Goal: Task Accomplishment & Management: Manage account settings

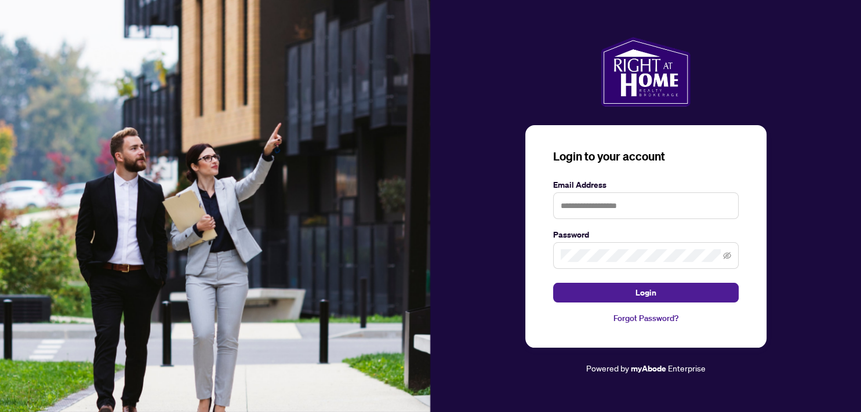
type input "**********"
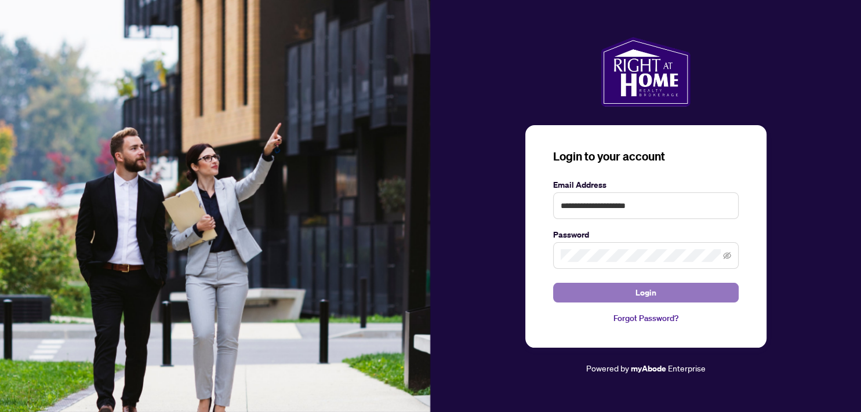
click at [632, 290] on button "Login" at bounding box center [646, 293] width 186 height 20
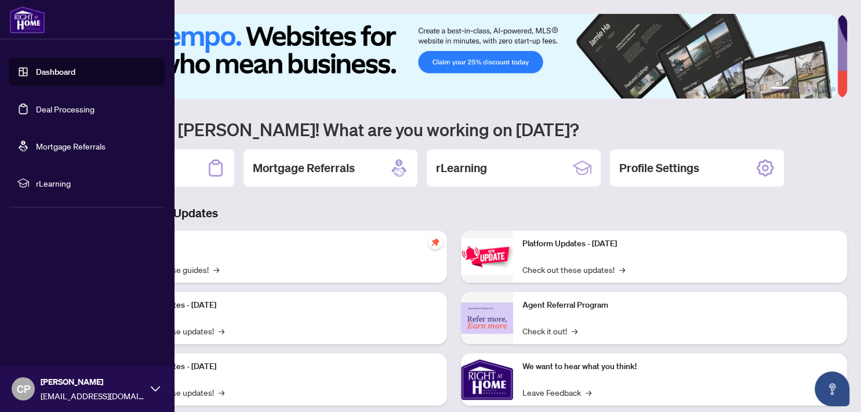
click at [43, 106] on link "Deal Processing" at bounding box center [65, 109] width 59 height 10
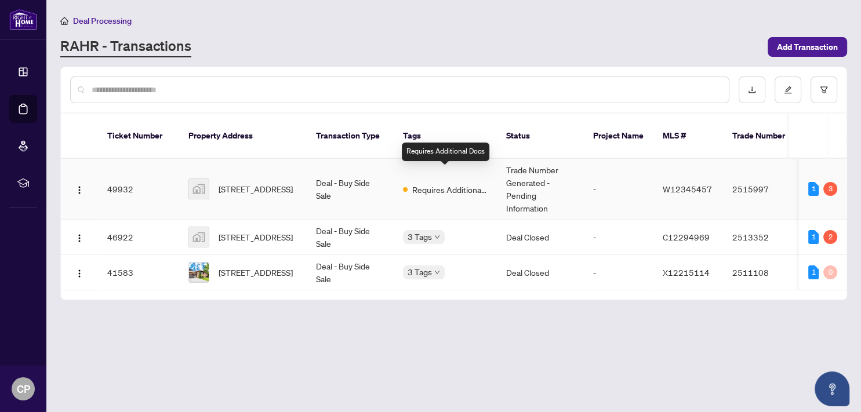
click at [439, 183] on span "Requires Additional Docs" at bounding box center [449, 189] width 75 height 13
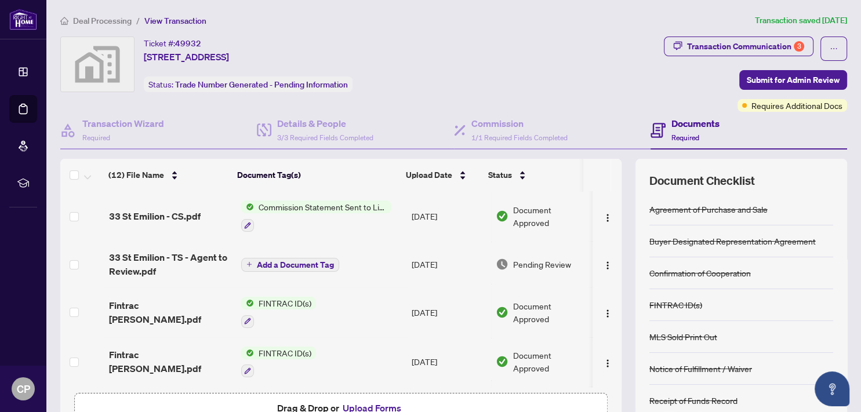
click at [328, 205] on span "Commission Statement Sent to Listing Brokerage" at bounding box center [322, 207] width 137 height 13
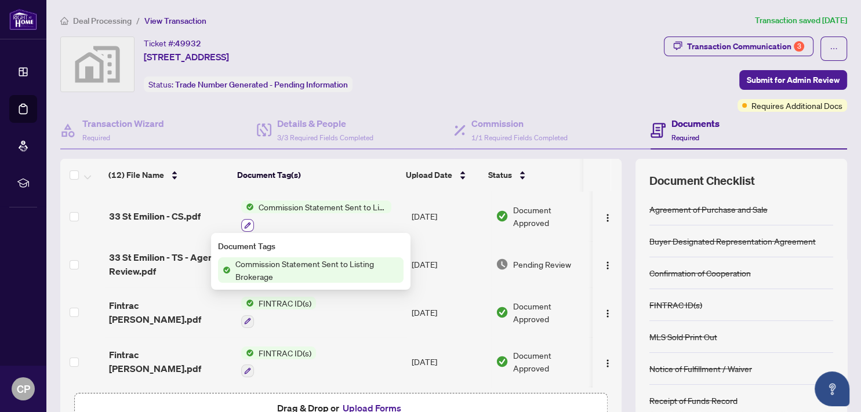
click at [244, 222] on icon "button" at bounding box center [247, 225] width 7 height 7
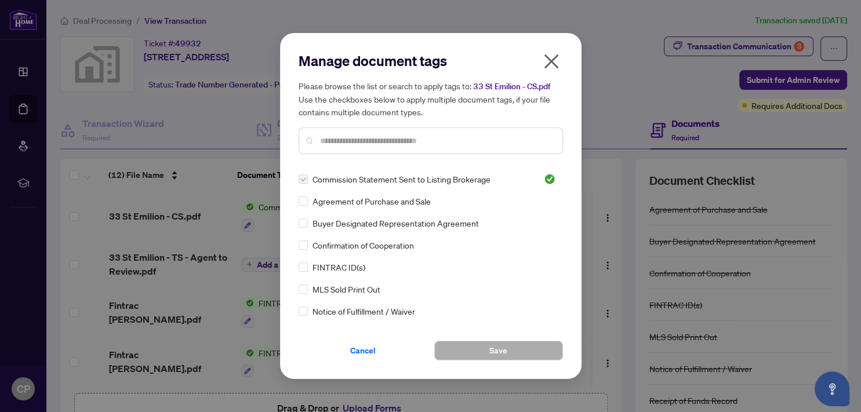
click at [549, 59] on icon "close" at bounding box center [551, 62] width 15 height 15
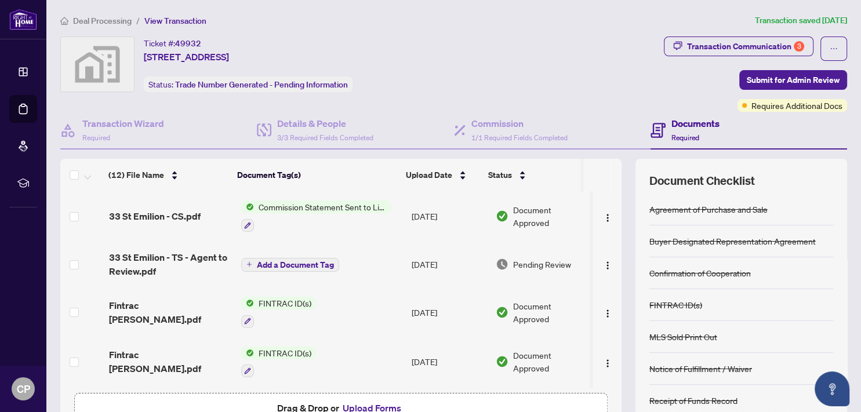
click at [255, 205] on span "Commission Statement Sent to Listing Brokerage" at bounding box center [322, 207] width 137 height 13
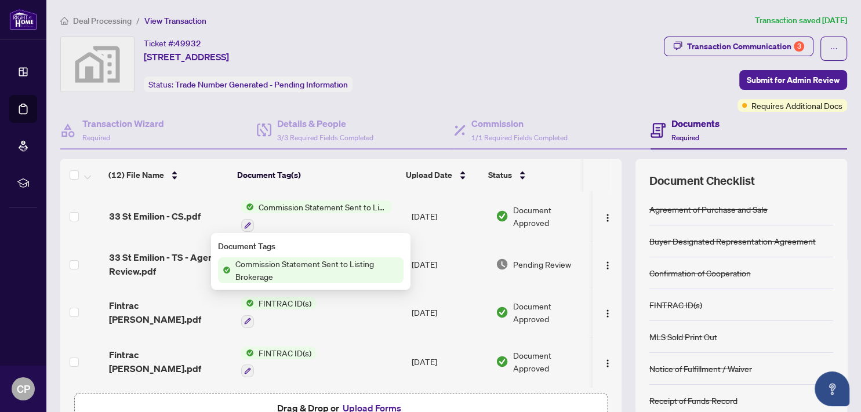
click at [266, 271] on span "Commission Statement Sent to Listing Brokerage" at bounding box center [317, 271] width 173 height 26
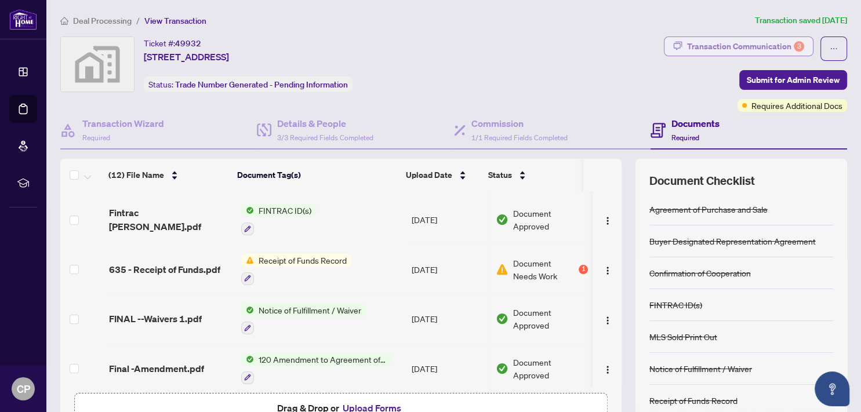
click at [782, 45] on div "Transaction Communication 3" at bounding box center [745, 46] width 117 height 19
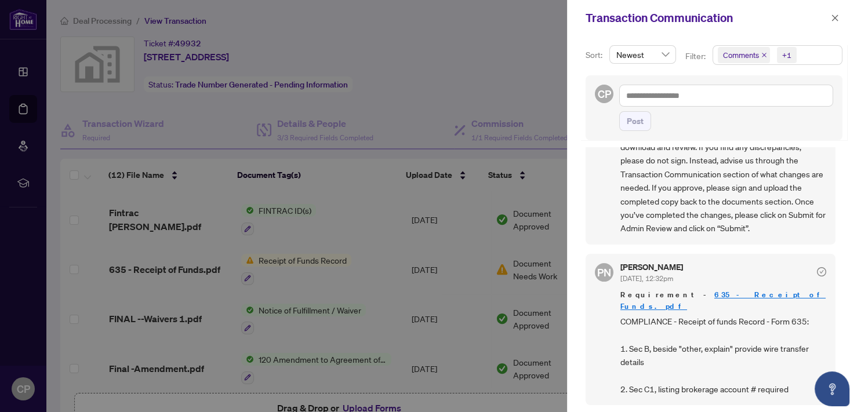
scroll to position [2, 0]
click at [707, 302] on link "635 - Receipt of Funds.pdf" at bounding box center [723, 298] width 205 height 21
click at [534, 102] on div at bounding box center [430, 206] width 861 height 412
click at [835, 15] on icon "close" at bounding box center [835, 18] width 8 height 8
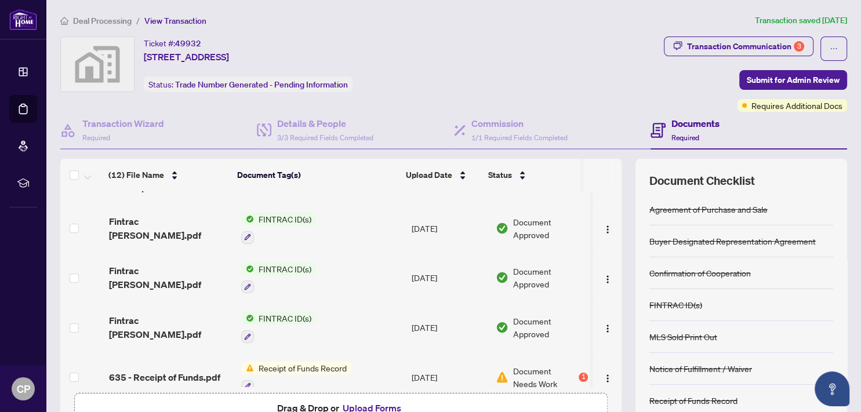
scroll to position [148, 0]
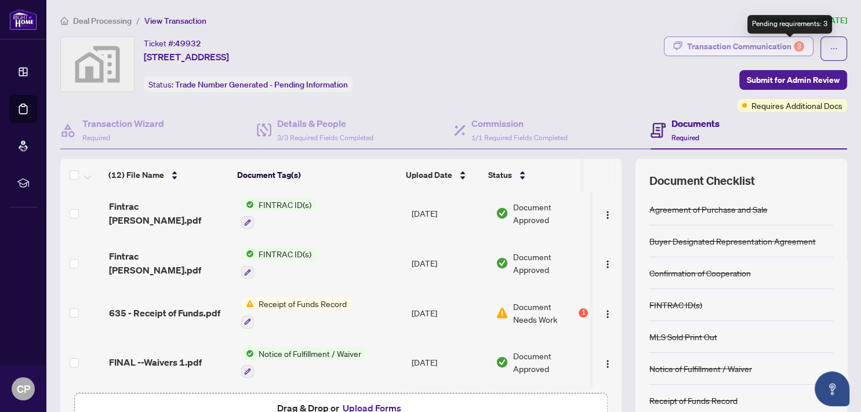
click at [794, 44] on div "3" at bounding box center [799, 46] width 10 height 10
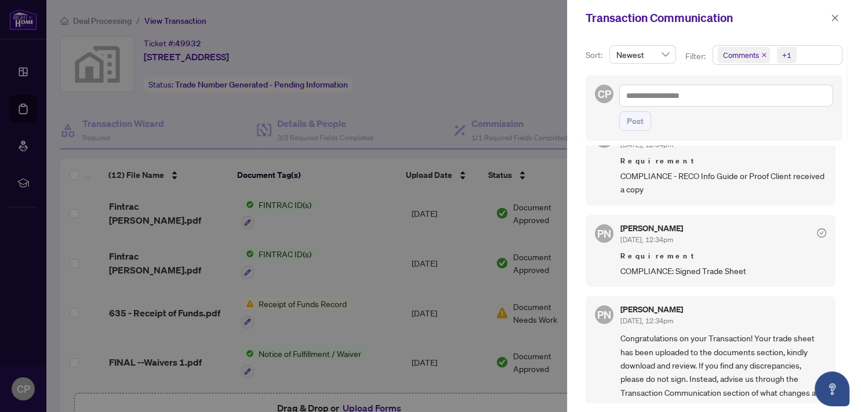
scroll to position [0, 0]
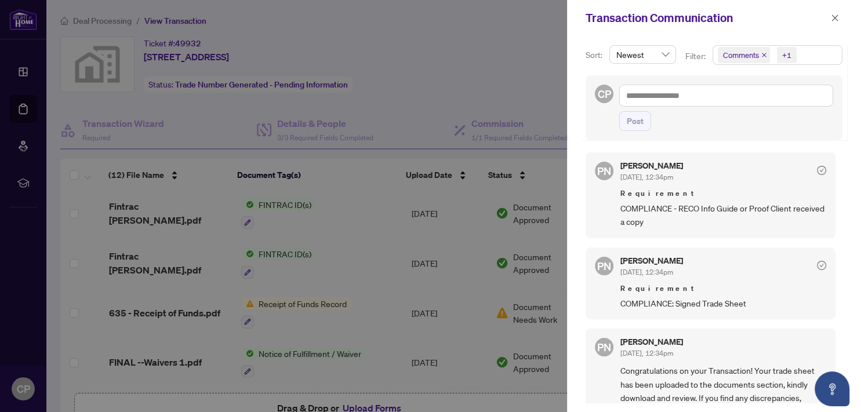
click at [280, 300] on div at bounding box center [430, 206] width 861 height 412
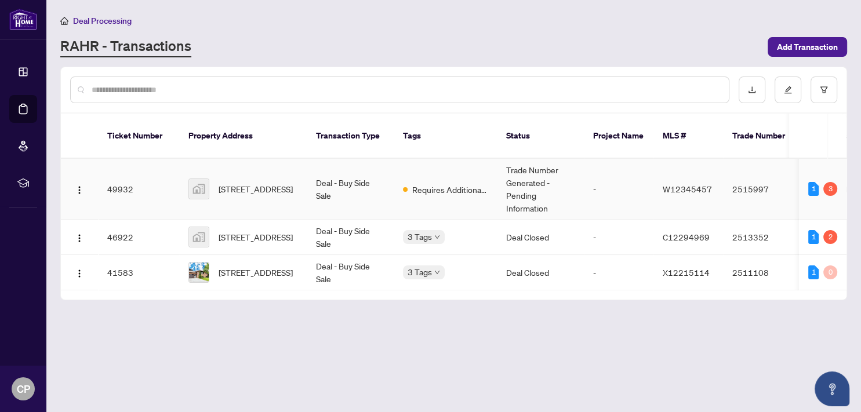
click at [331, 177] on td "Deal - Buy Side Sale" at bounding box center [350, 189] width 87 height 61
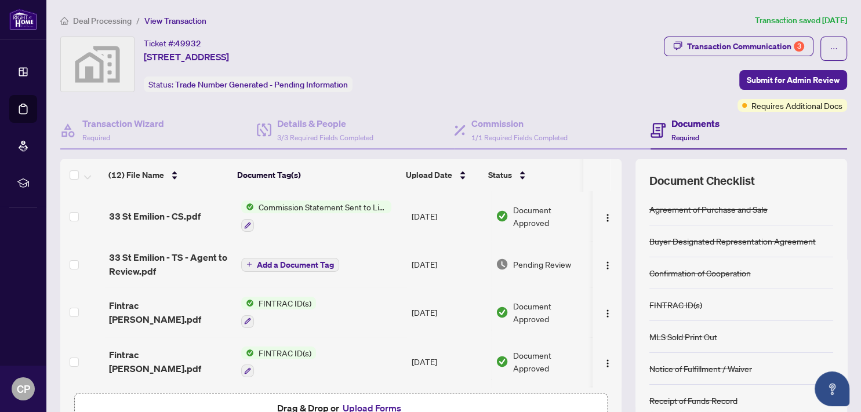
click at [268, 263] on span "Add a Document Tag" at bounding box center [295, 265] width 77 height 8
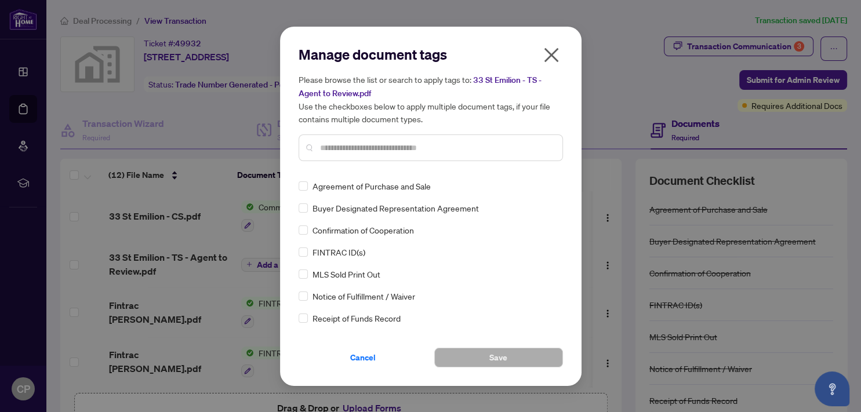
click at [548, 50] on icon "close" at bounding box center [551, 55] width 19 height 19
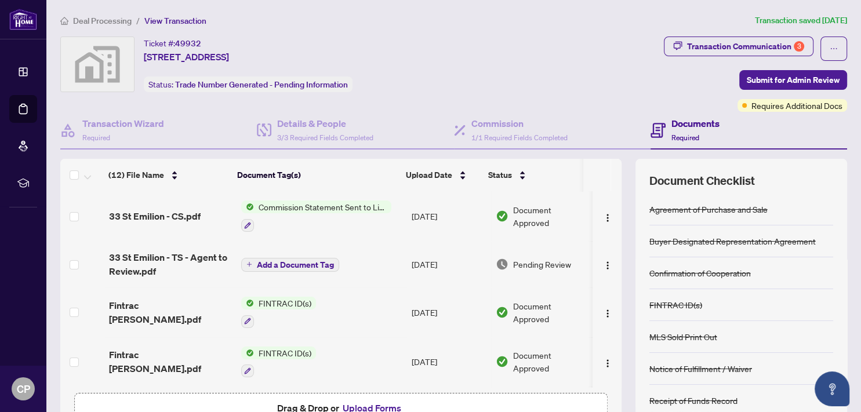
click at [336, 204] on span "Commission Statement Sent to Listing Brokerage" at bounding box center [322, 207] width 137 height 13
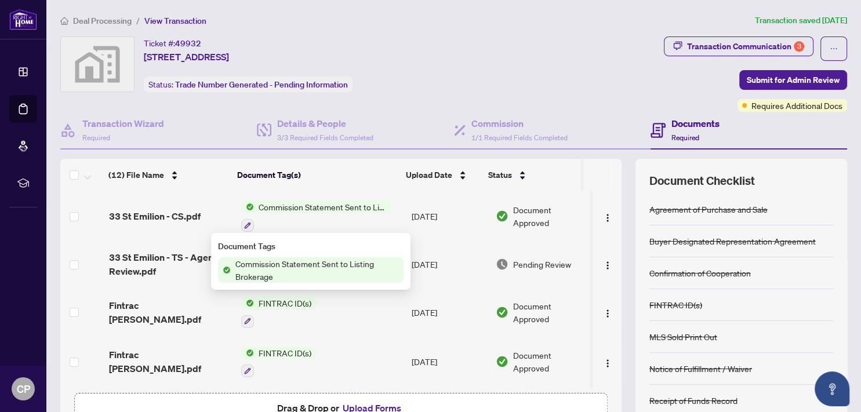
click at [311, 267] on span "Commission Statement Sent to Listing Brokerage" at bounding box center [317, 271] width 173 height 26
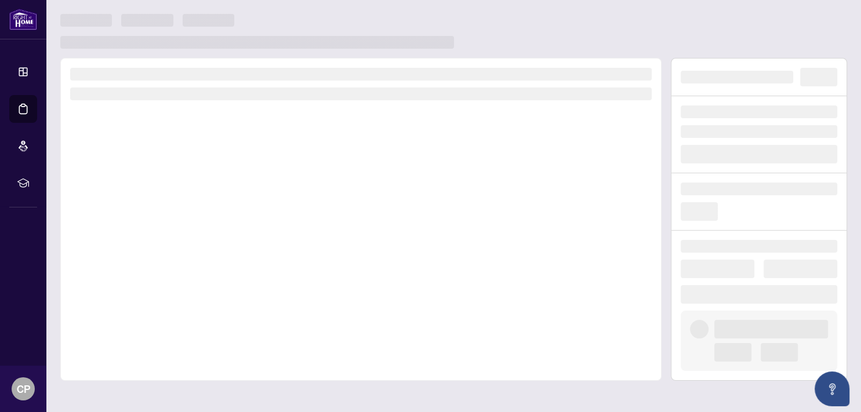
click at [312, 267] on div at bounding box center [361, 219] width 602 height 323
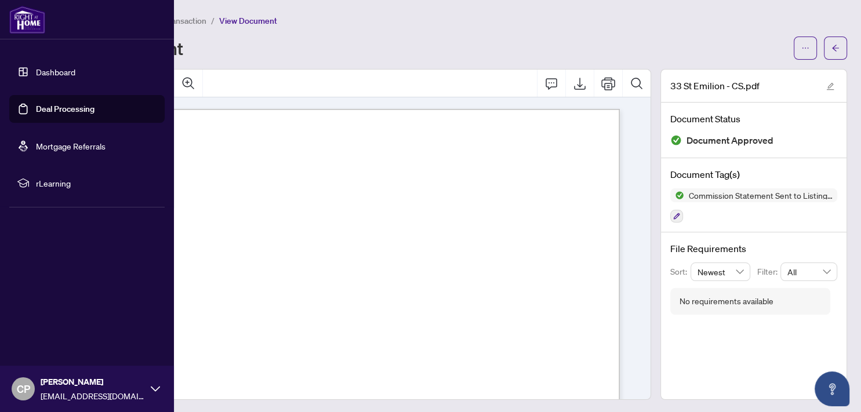
click at [67, 110] on link "Deal Processing" at bounding box center [65, 109] width 59 height 10
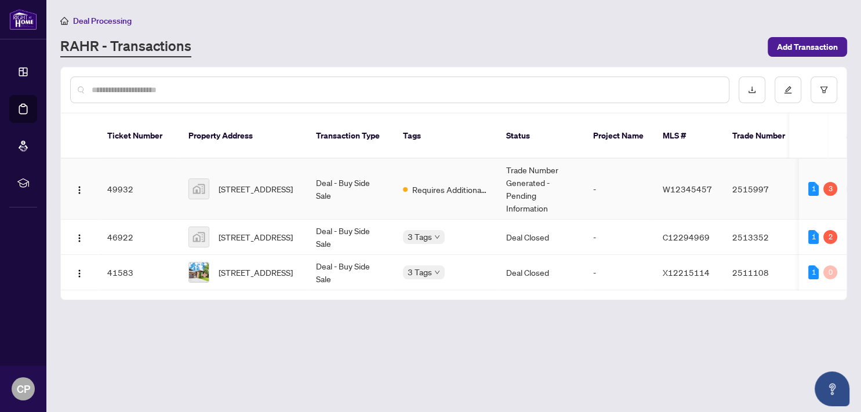
click at [342, 175] on td "Deal - Buy Side Sale" at bounding box center [350, 189] width 87 height 61
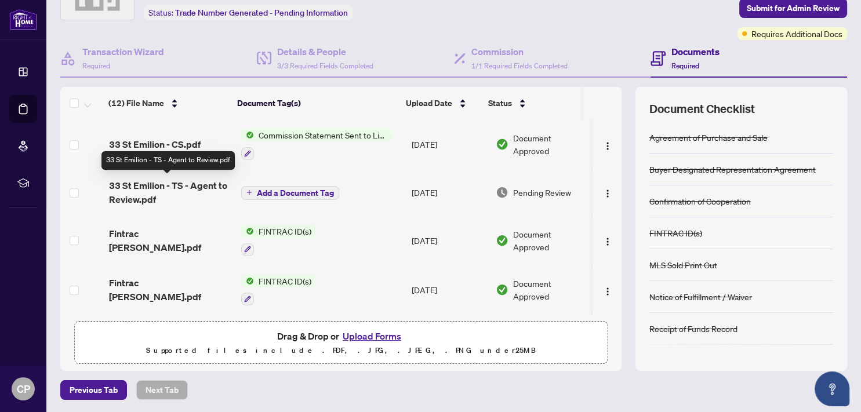
click at [172, 184] on span "33 St Emilion - TS - Agent to Review.pdf" at bounding box center [170, 193] width 122 height 28
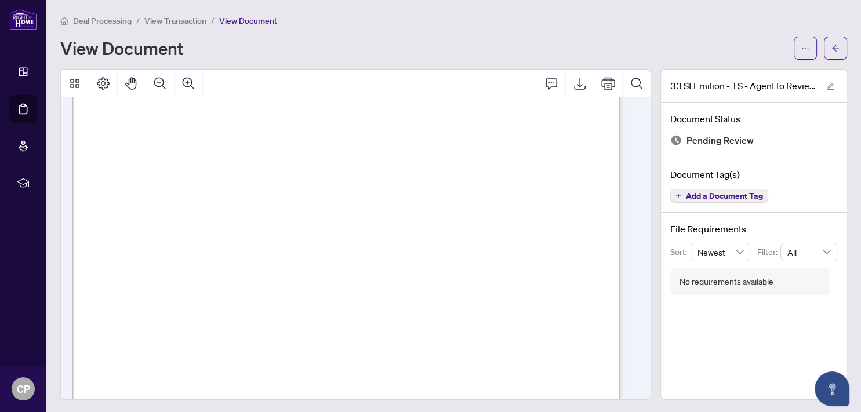
scroll to position [278, 0]
click at [573, 82] on icon "Export" at bounding box center [580, 84] width 14 height 14
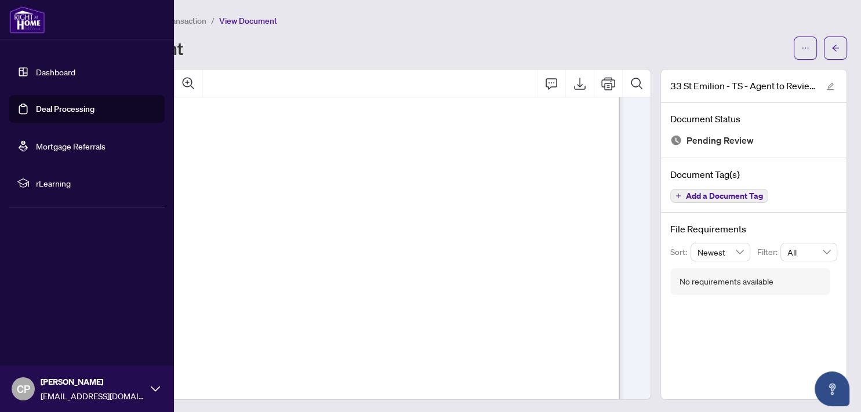
click at [56, 108] on link "Deal Processing" at bounding box center [65, 109] width 59 height 10
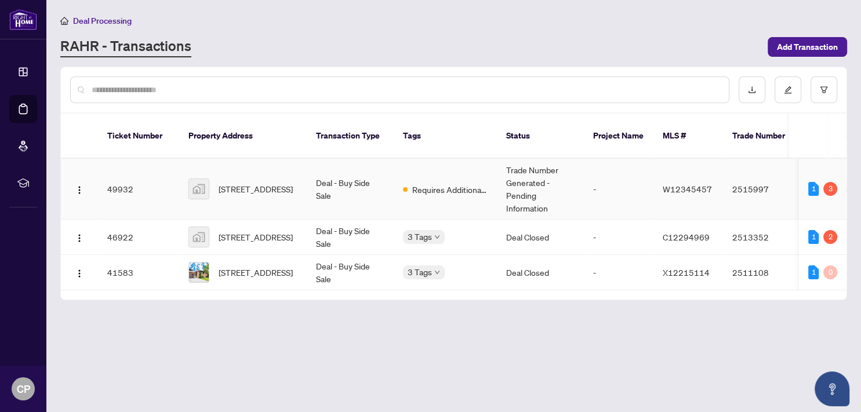
click at [326, 176] on td "Deal - Buy Side Sale" at bounding box center [350, 189] width 87 height 61
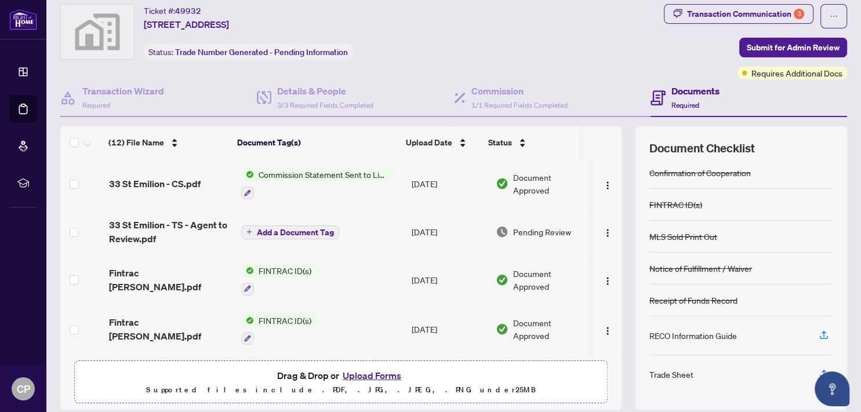
scroll to position [64, 0]
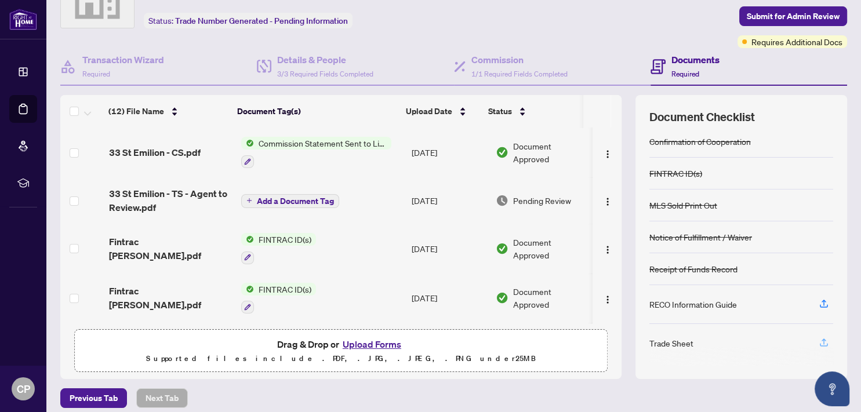
click at [819, 338] on icon "button" at bounding box center [824, 343] width 10 height 10
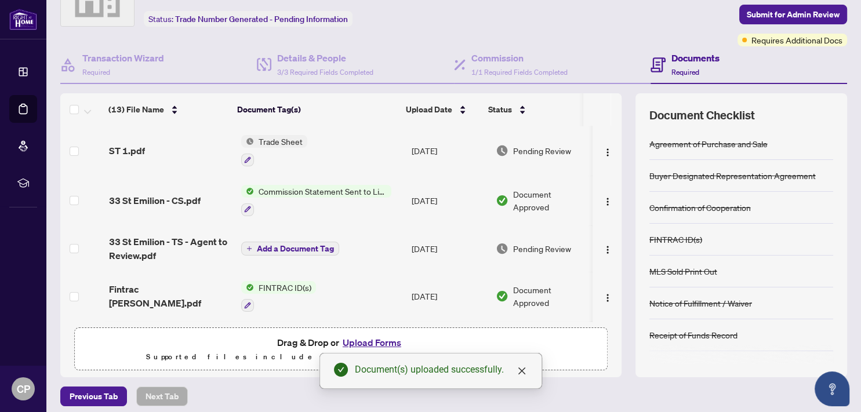
scroll to position [72, 0]
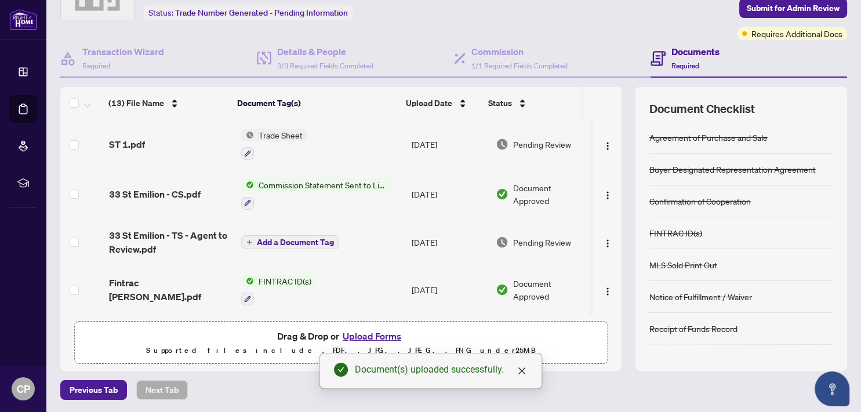
click at [369, 331] on button "Upload Forms" at bounding box center [372, 336] width 66 height 15
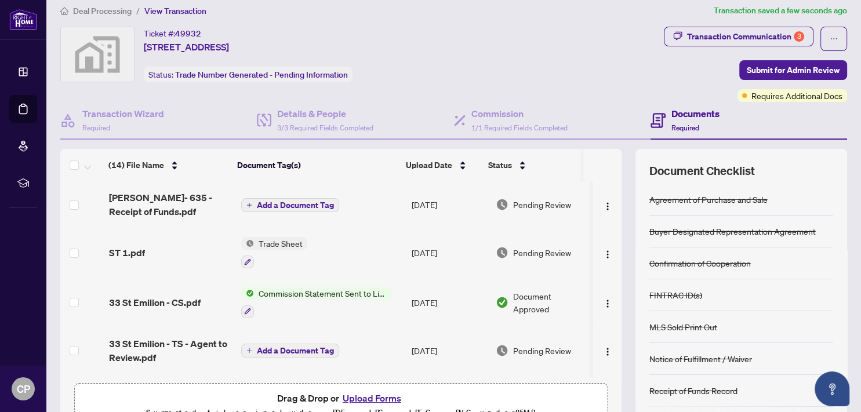
scroll to position [0, 0]
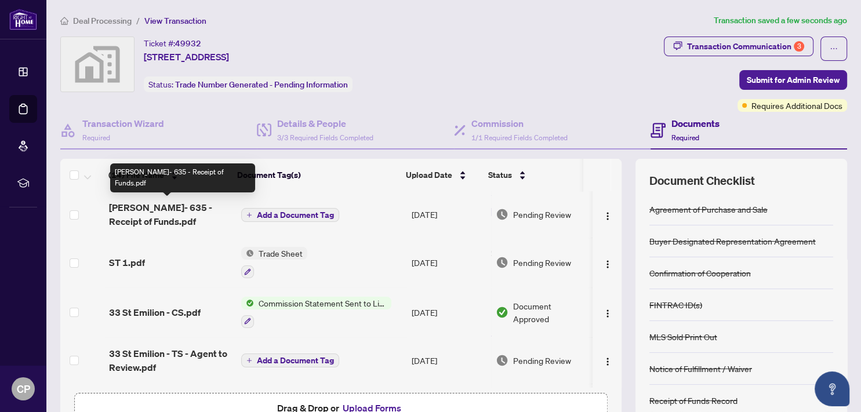
click at [189, 206] on span "Marco- 635 - Receipt of Funds.pdf" at bounding box center [170, 215] width 122 height 28
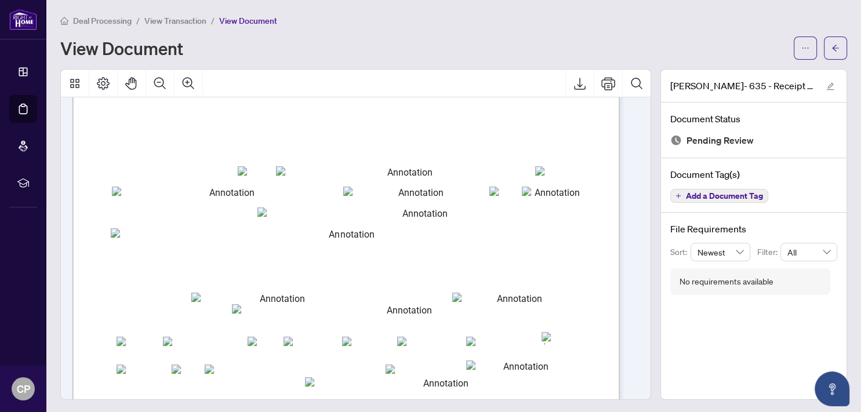
scroll to position [300, 0]
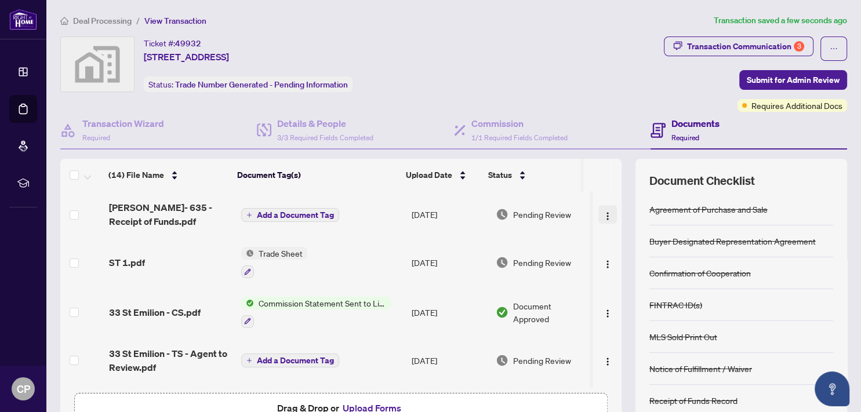
click at [603, 212] on img "button" at bounding box center [607, 216] width 9 height 9
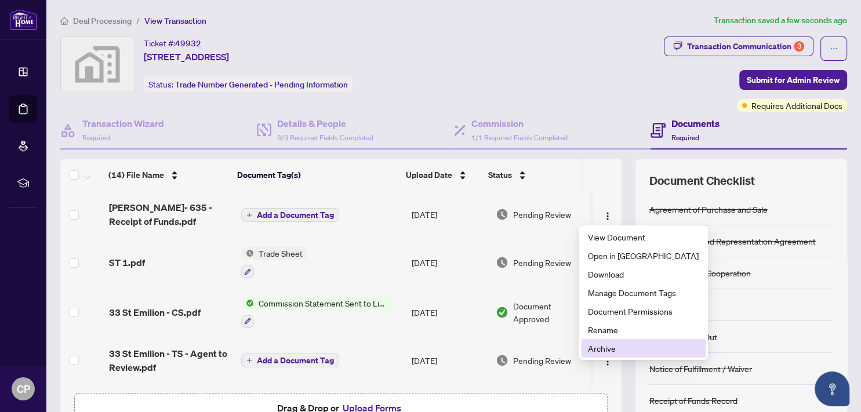
click at [602, 347] on span "Archive" at bounding box center [643, 348] width 111 height 13
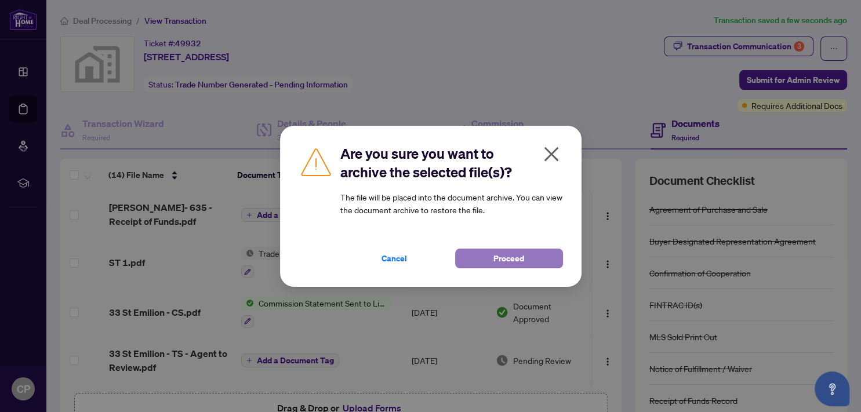
click at [509, 257] on span "Proceed" at bounding box center [509, 258] width 31 height 19
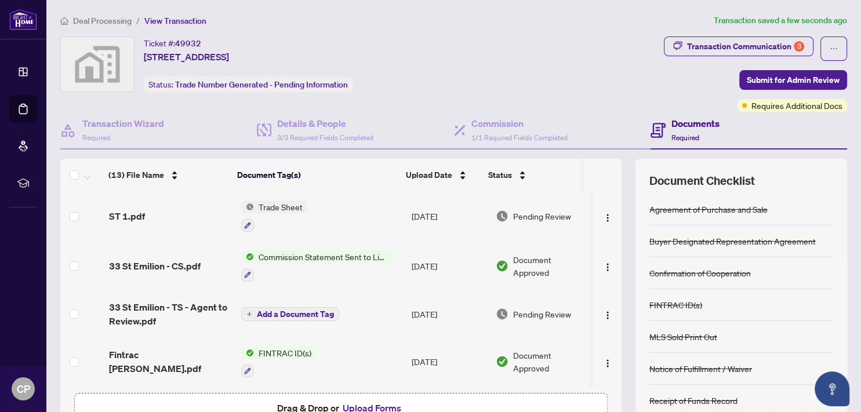
scroll to position [192, 0]
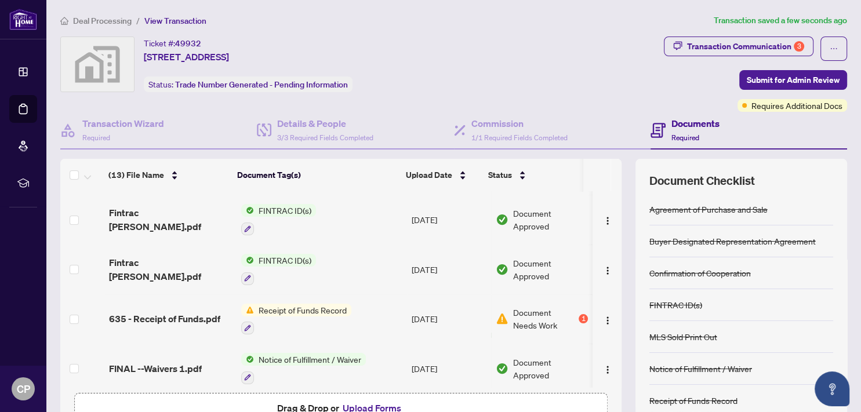
click at [365, 403] on button "Upload Forms" at bounding box center [372, 408] width 66 height 15
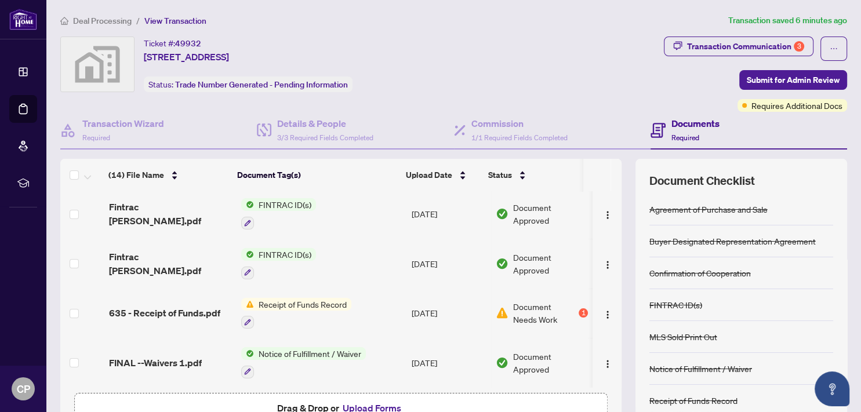
scroll to position [0, 0]
